Goal: Find specific page/section: Find specific page/section

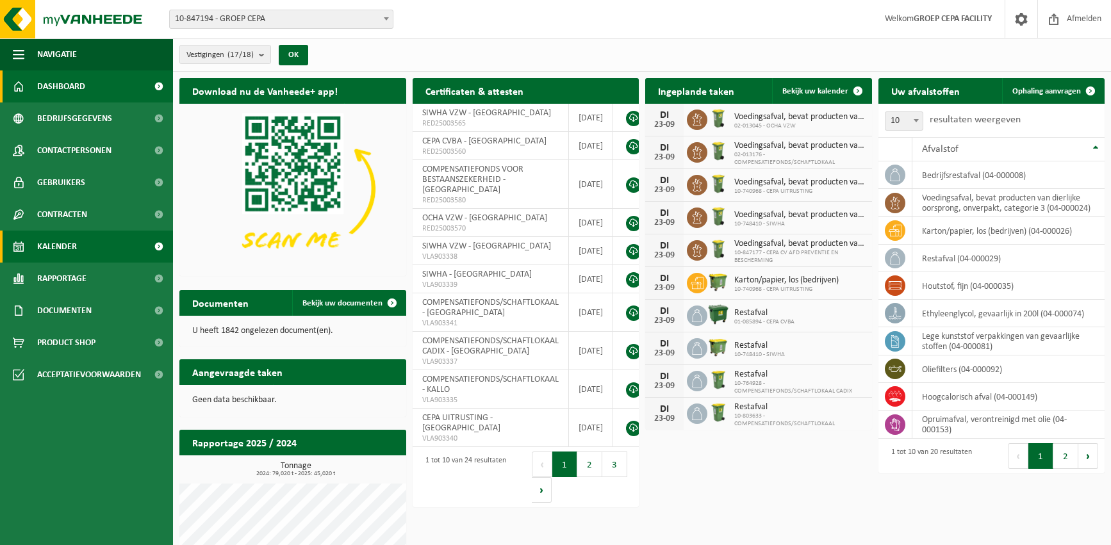
click at [72, 242] on span "Kalender" at bounding box center [57, 247] width 40 height 32
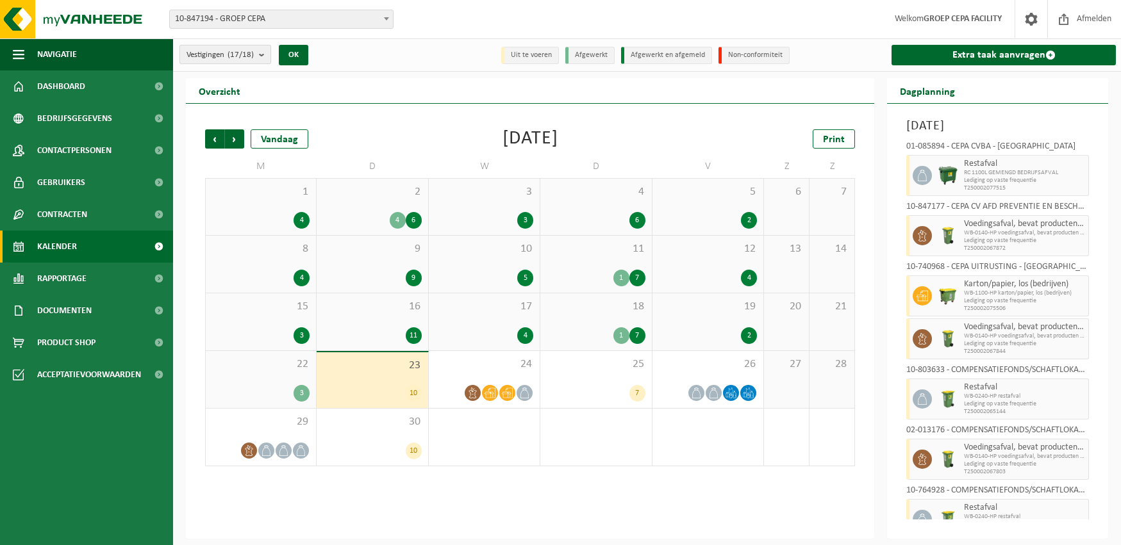
click at [265, 55] on b "submit" at bounding box center [265, 54] width 12 height 18
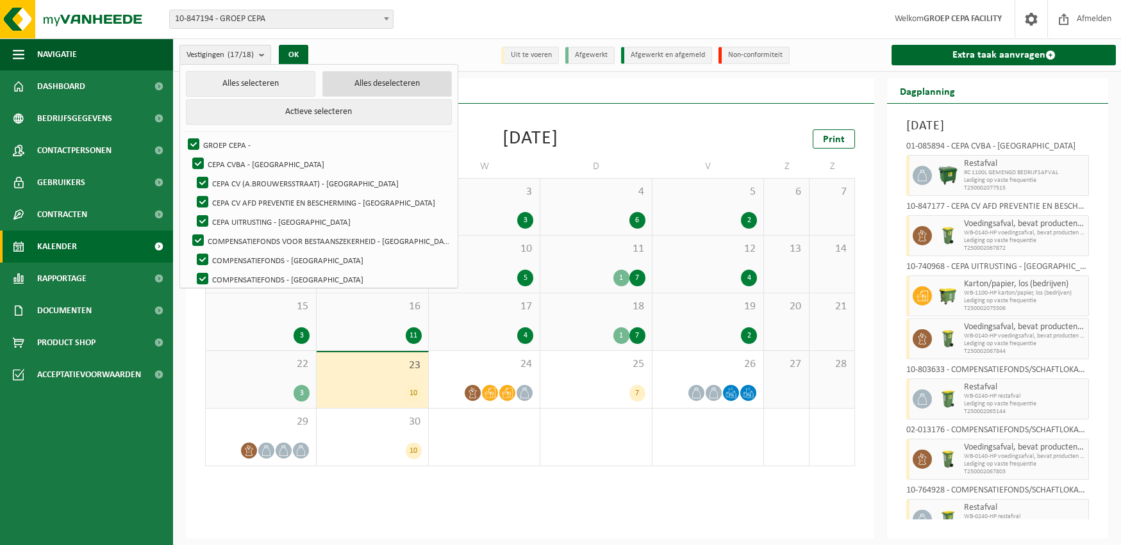
click at [346, 84] on button "Alles deselecteren" at bounding box center [386, 84] width 129 height 26
checkbox input "false"
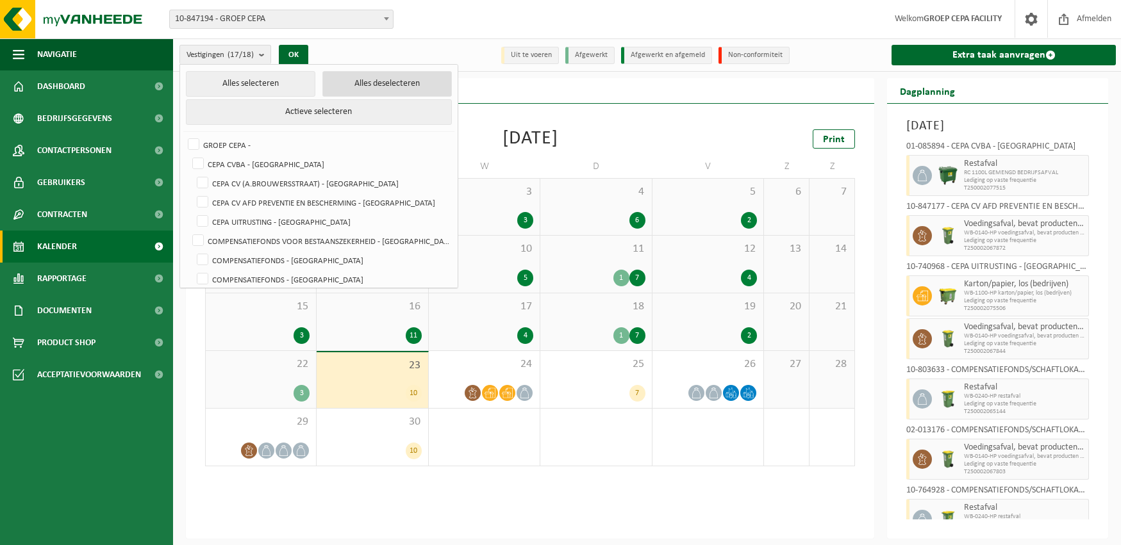
checkbox input "false"
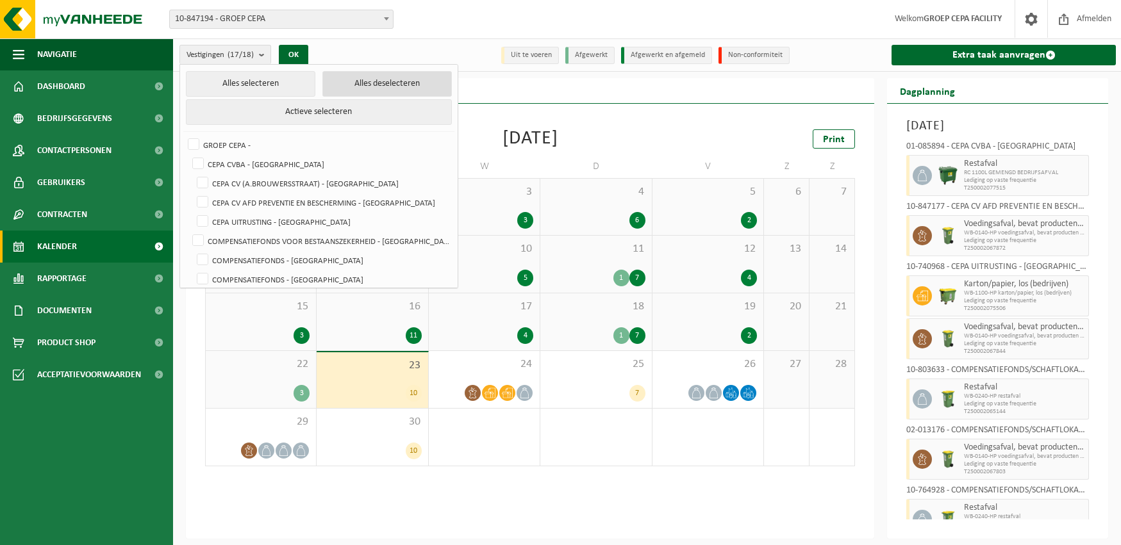
checkbox input "false"
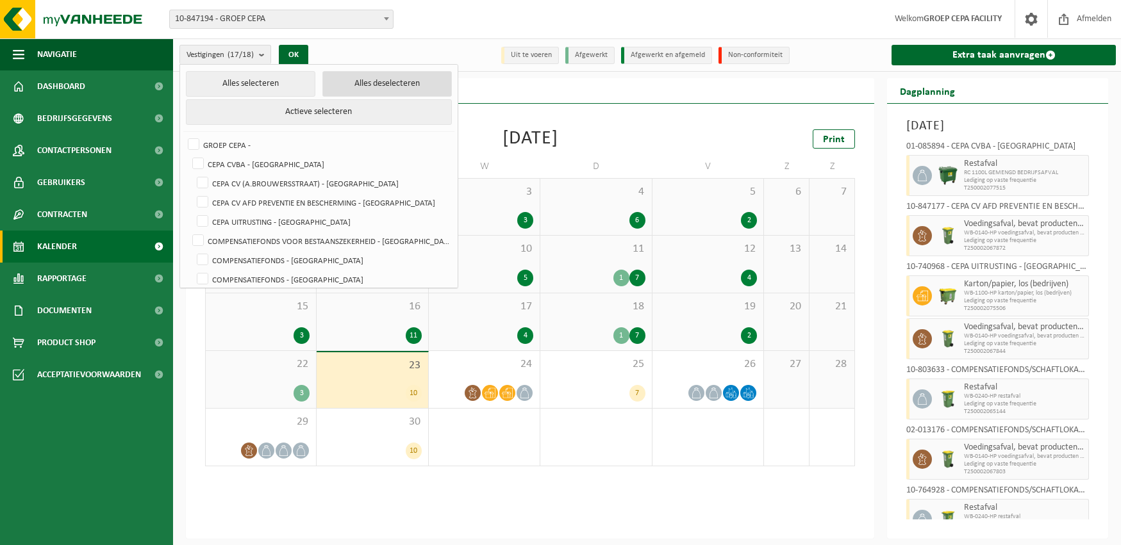
checkbox input "false"
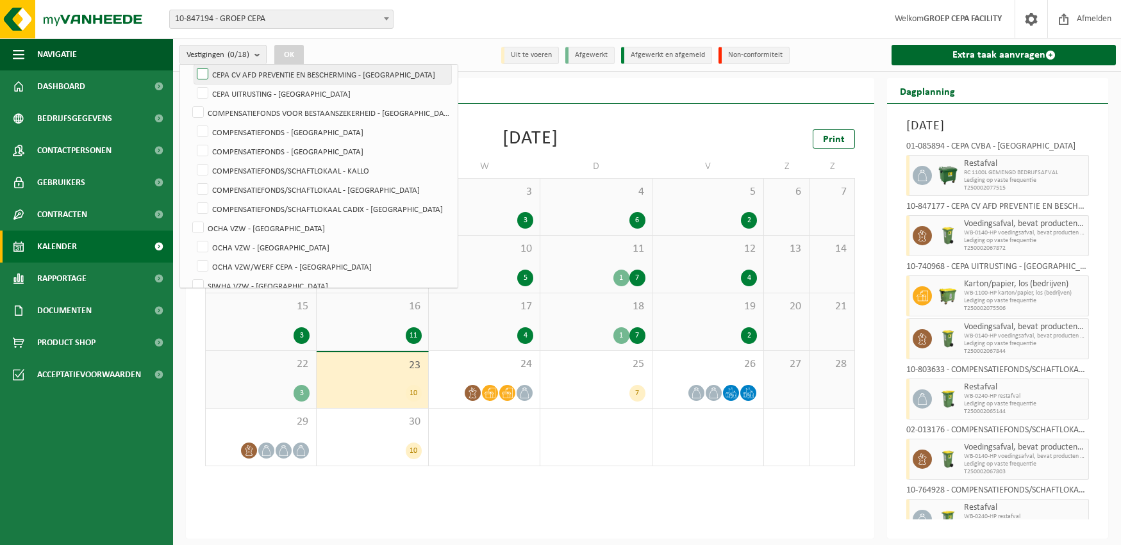
scroll to position [192, 0]
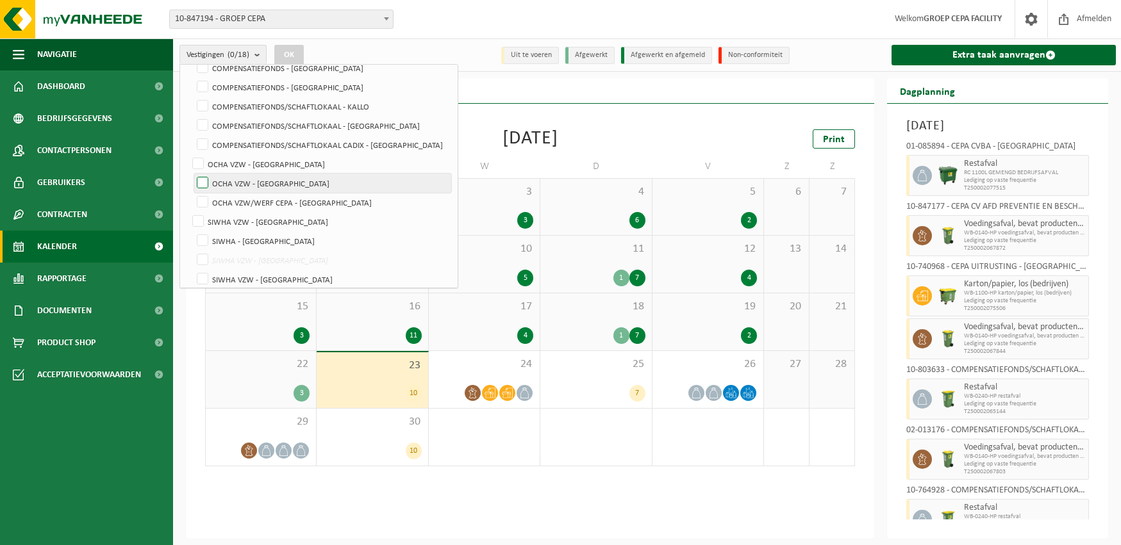
click at [276, 181] on label "OCHA VZW - [GEOGRAPHIC_DATA]" at bounding box center [322, 183] width 257 height 19
click at [192, 174] on input "OCHA VZW - [GEOGRAPHIC_DATA]" at bounding box center [192, 173] width 1 height 1
checkbox input "true"
click at [296, 51] on button "OK" at bounding box center [288, 55] width 29 height 21
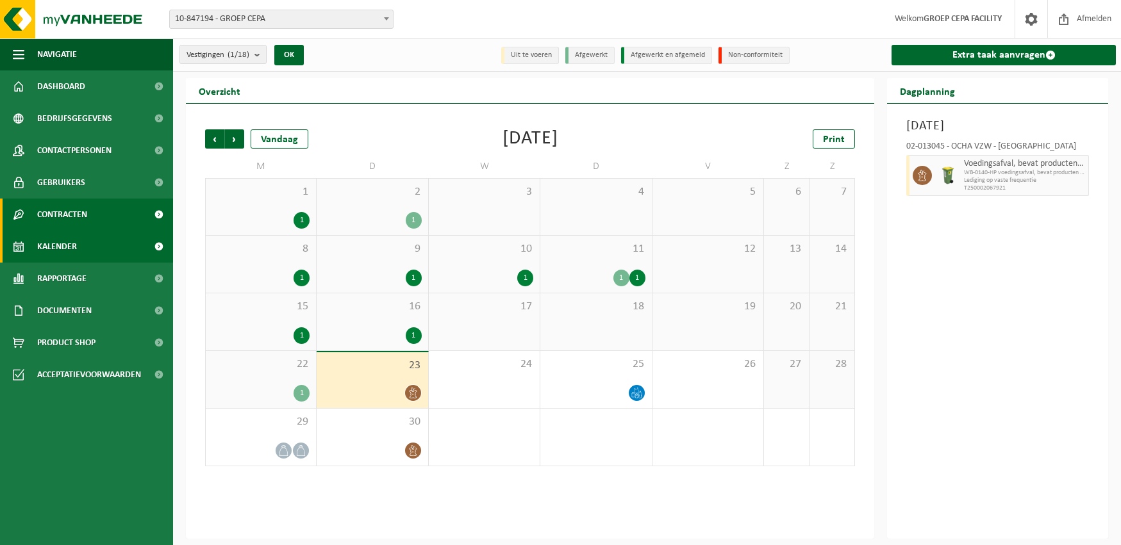
click at [57, 206] on span "Contracten" at bounding box center [62, 215] width 50 height 32
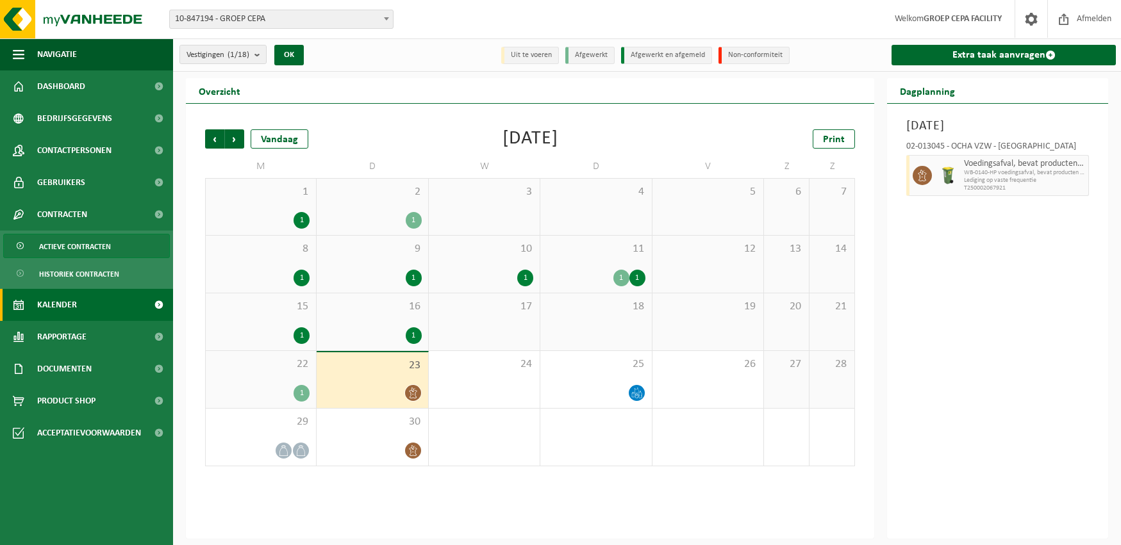
click at [78, 241] on span "Actieve contracten" at bounding box center [75, 246] width 72 height 24
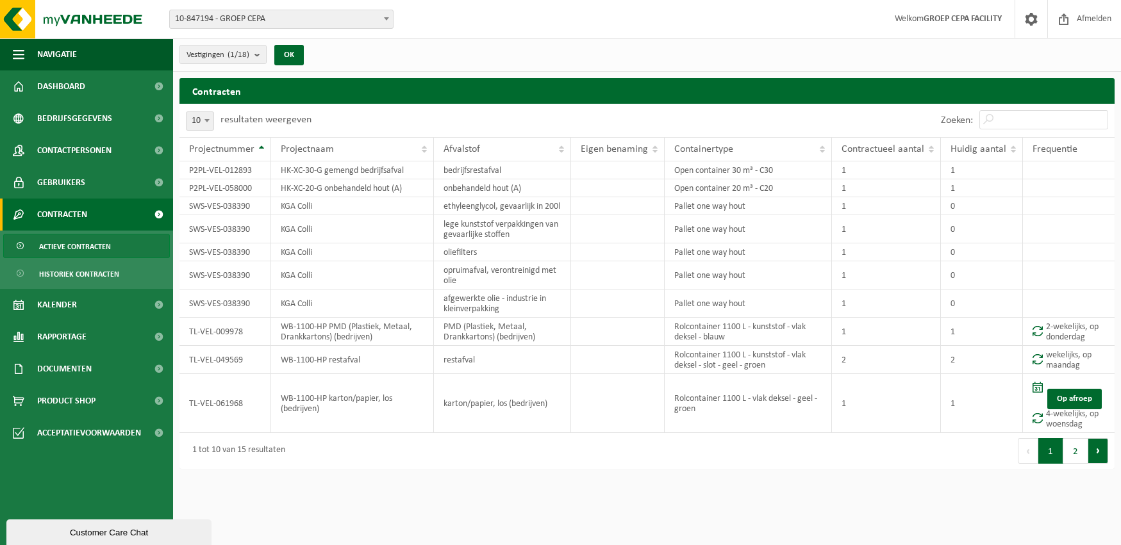
click at [1096, 458] on button "Volgende" at bounding box center [1098, 451] width 20 height 26
